Goal: Register for event/course

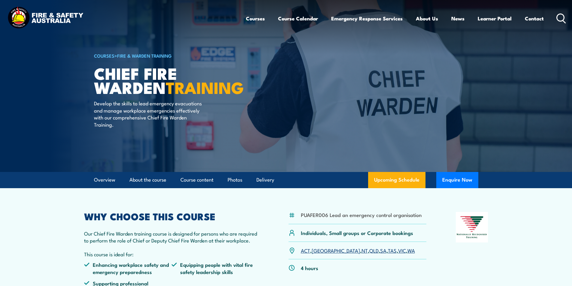
click at [398, 250] on link "VIC" at bounding box center [402, 250] width 8 height 7
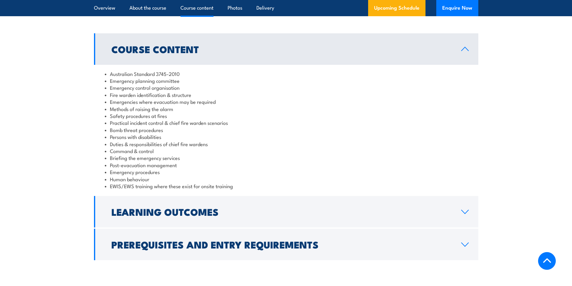
scroll to position [501, 0]
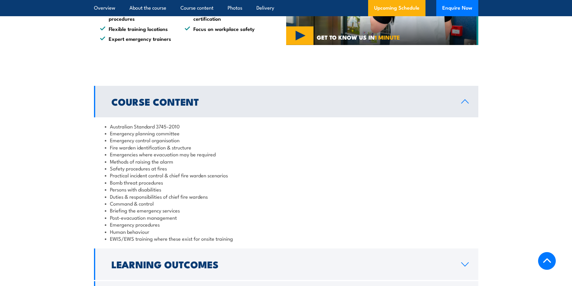
click at [132, 189] on li "Persons with disabilities" at bounding box center [286, 189] width 363 height 7
click at [136, 190] on li "Persons with disabilities" at bounding box center [286, 189] width 363 height 7
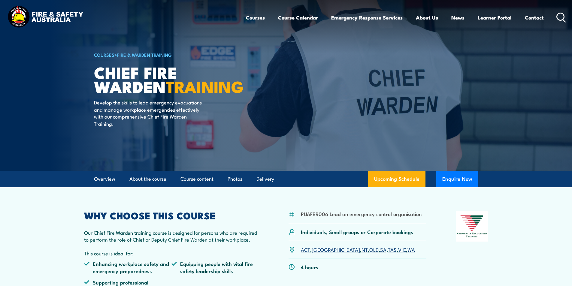
scroll to position [0, 0]
